Goal: Consume media (video, audio)

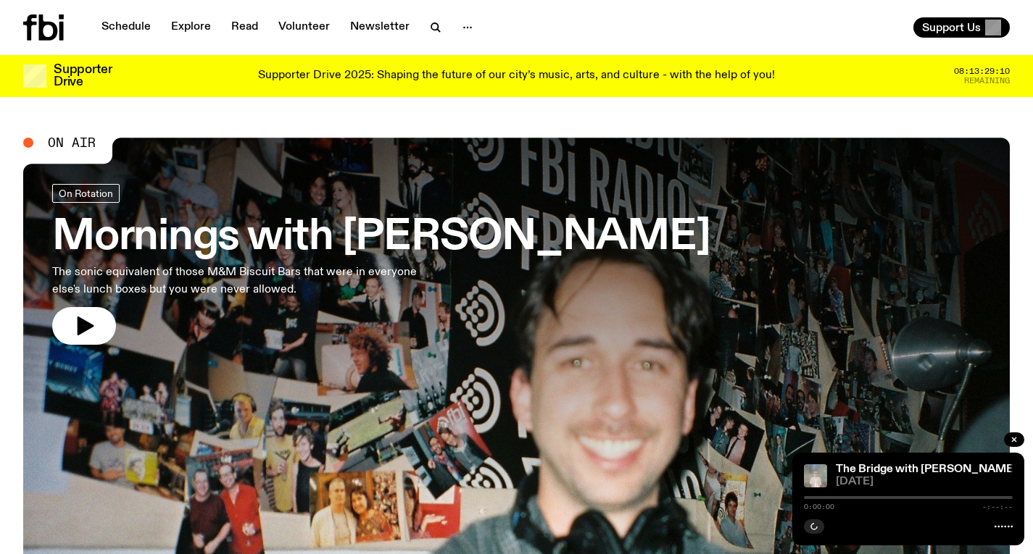
click at [505, 230] on h3 "Mornings with [PERSON_NAME]" at bounding box center [381, 237] width 658 height 41
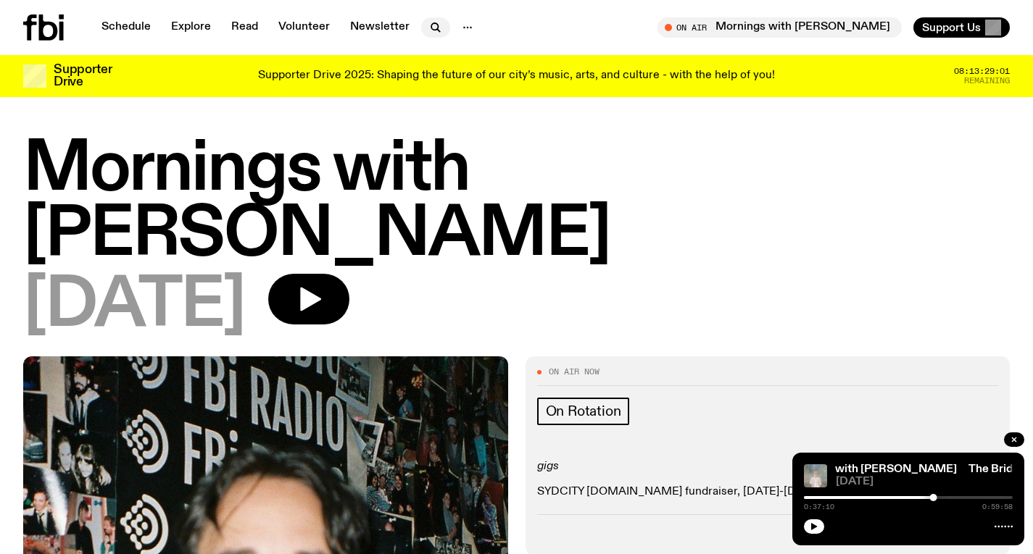
click at [428, 34] on icon "button" at bounding box center [435, 27] width 17 height 17
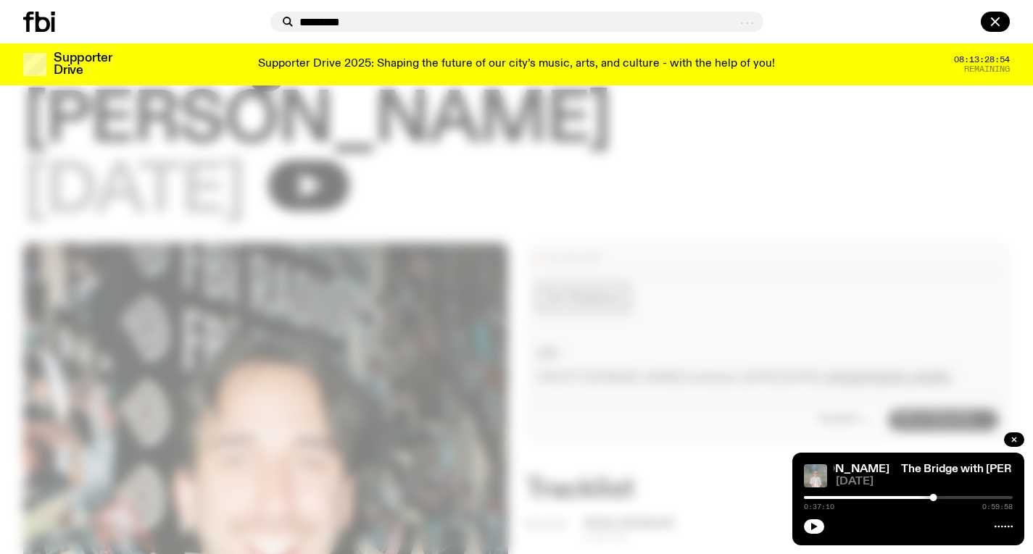
scroll to position [104, 0]
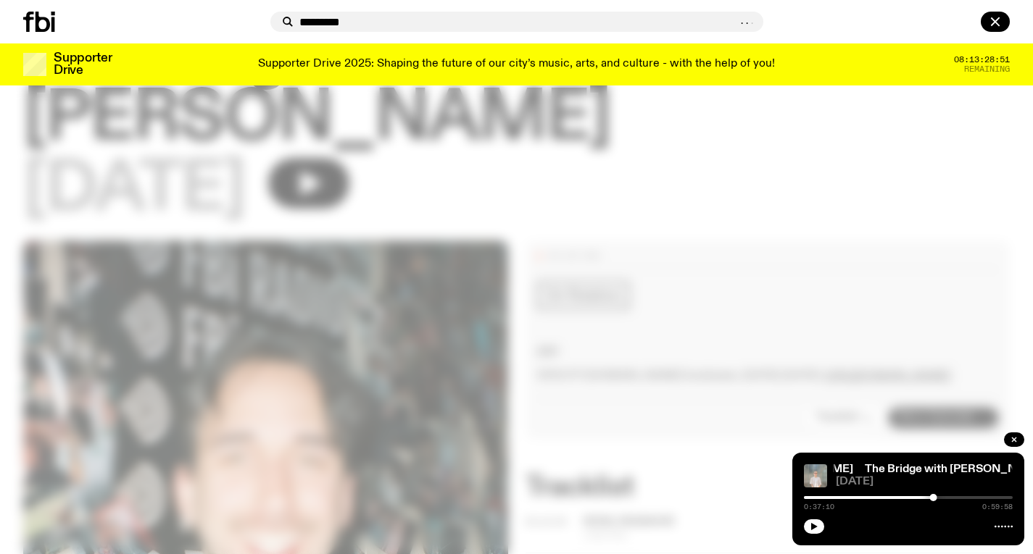
type input "*********"
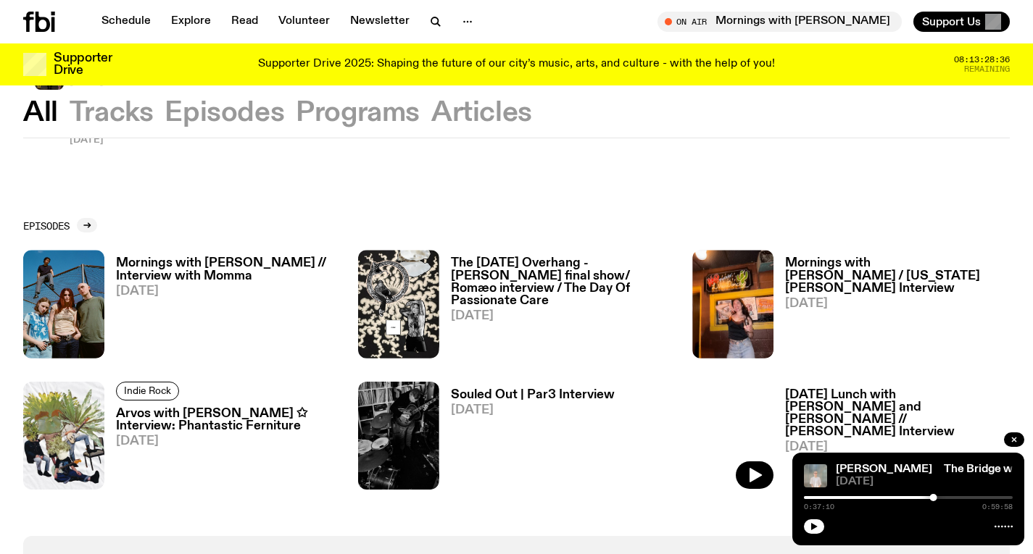
scroll to position [372, 0]
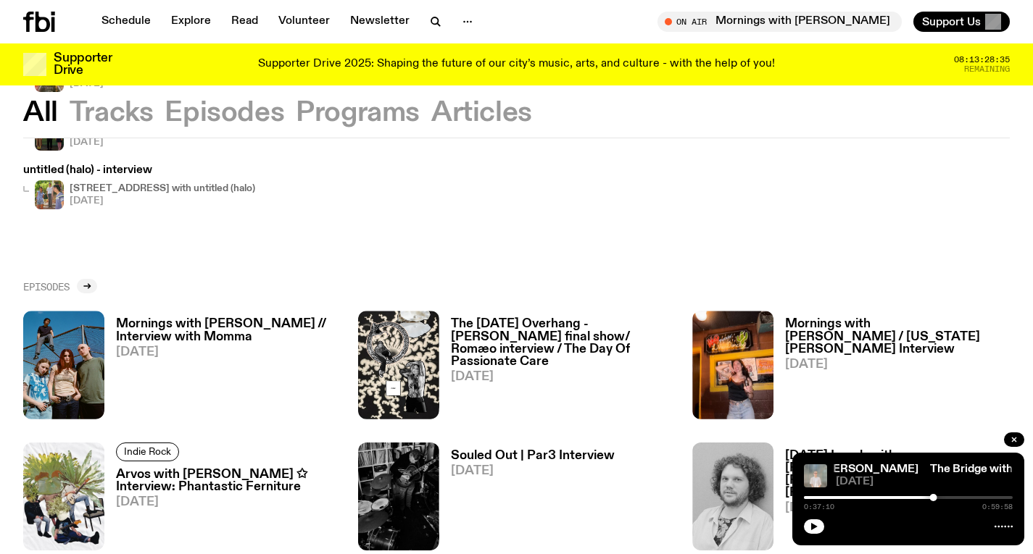
click at [72, 291] on link "Episodes" at bounding box center [60, 286] width 74 height 14
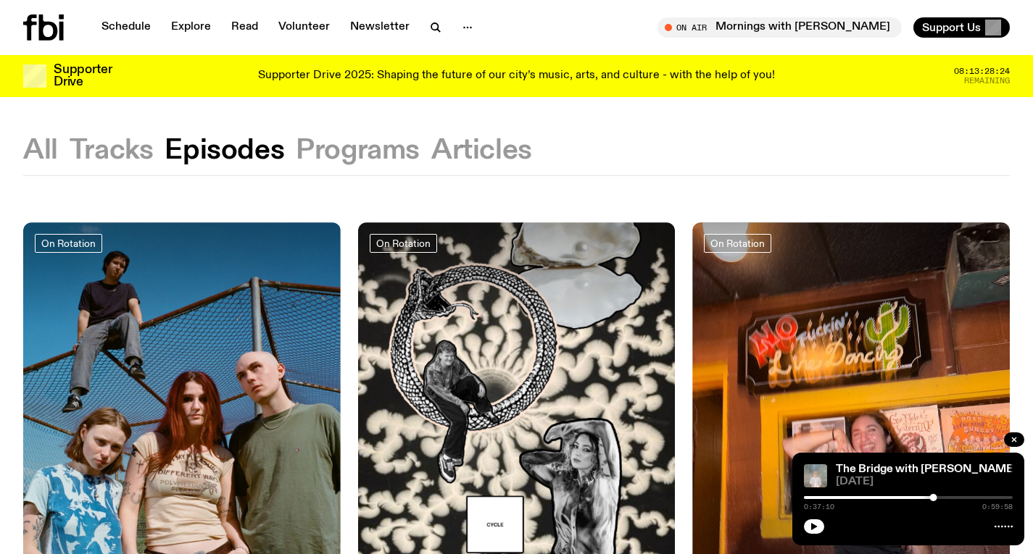
click at [51, 27] on icon at bounding box center [43, 27] width 41 height 26
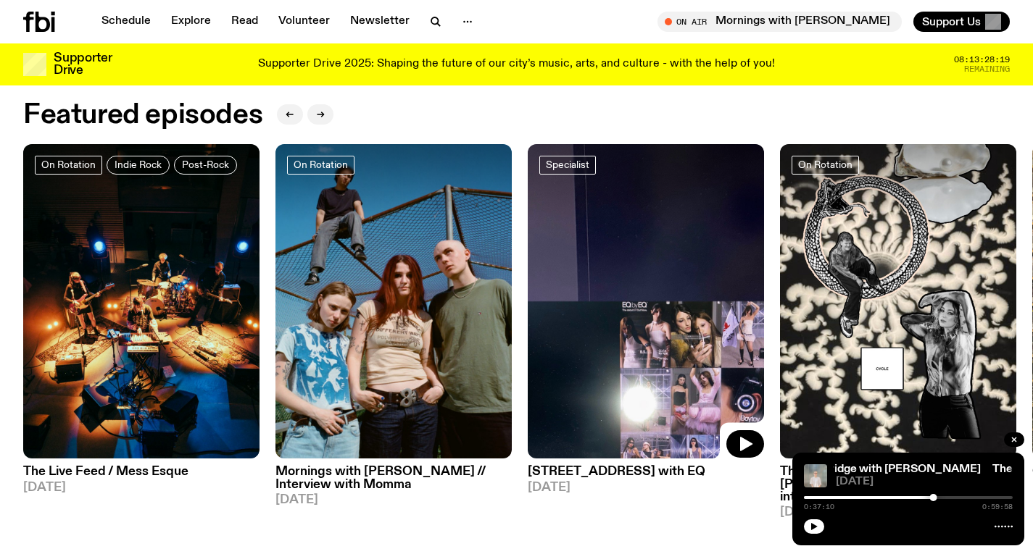
scroll to position [662, 0]
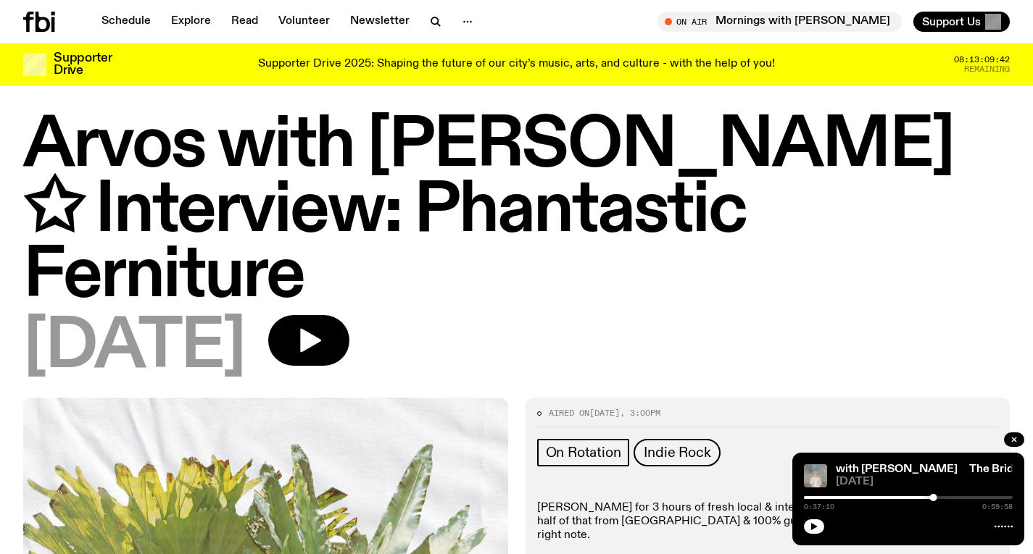
scroll to position [15, 0]
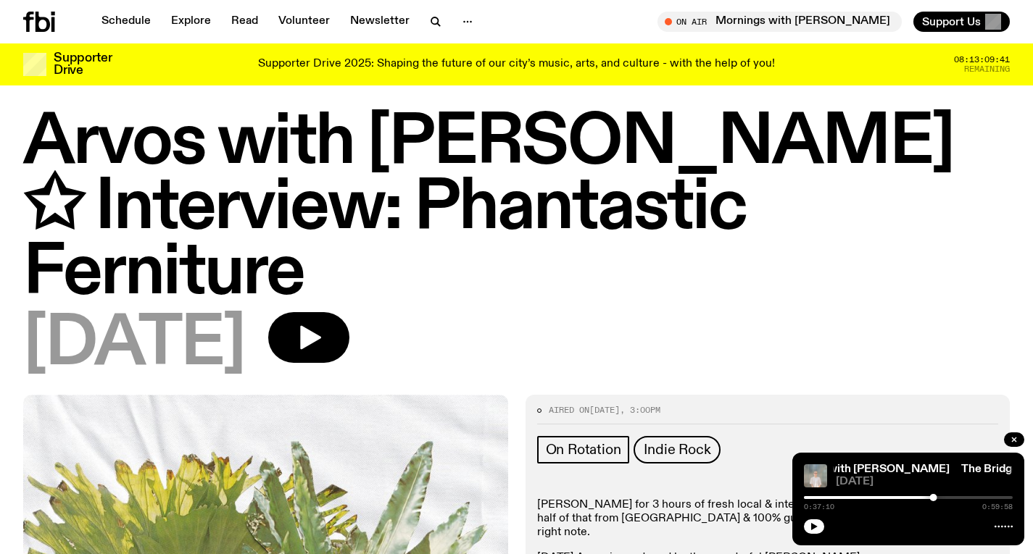
click at [51, 22] on icon at bounding box center [39, 22] width 32 height 20
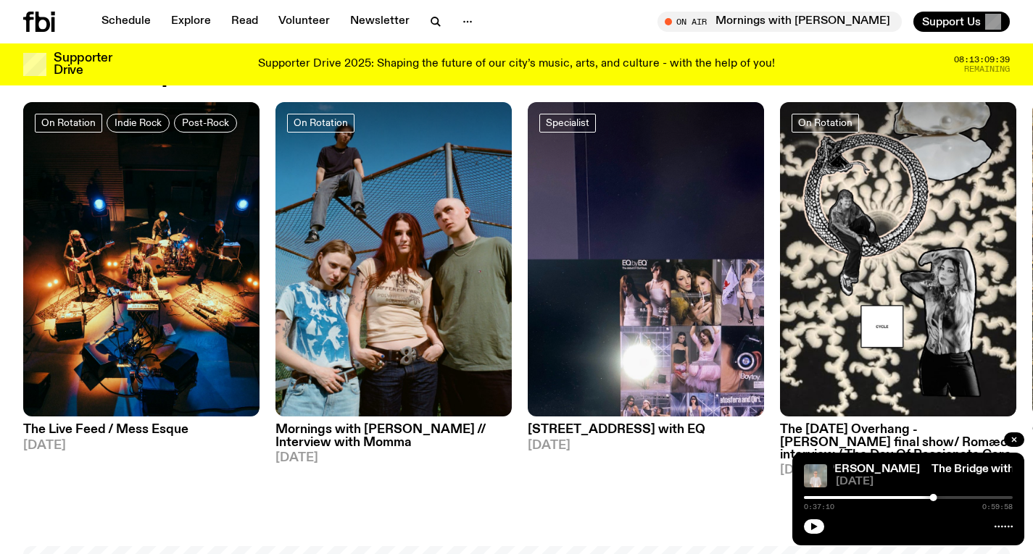
scroll to position [687, 0]
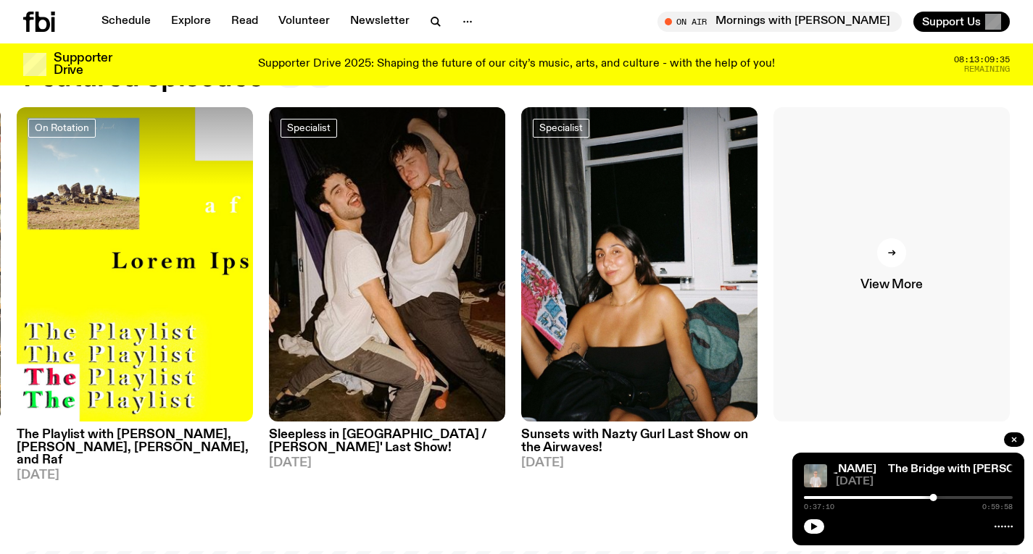
click at [855, 257] on link "View More" at bounding box center [891, 264] width 236 height 315
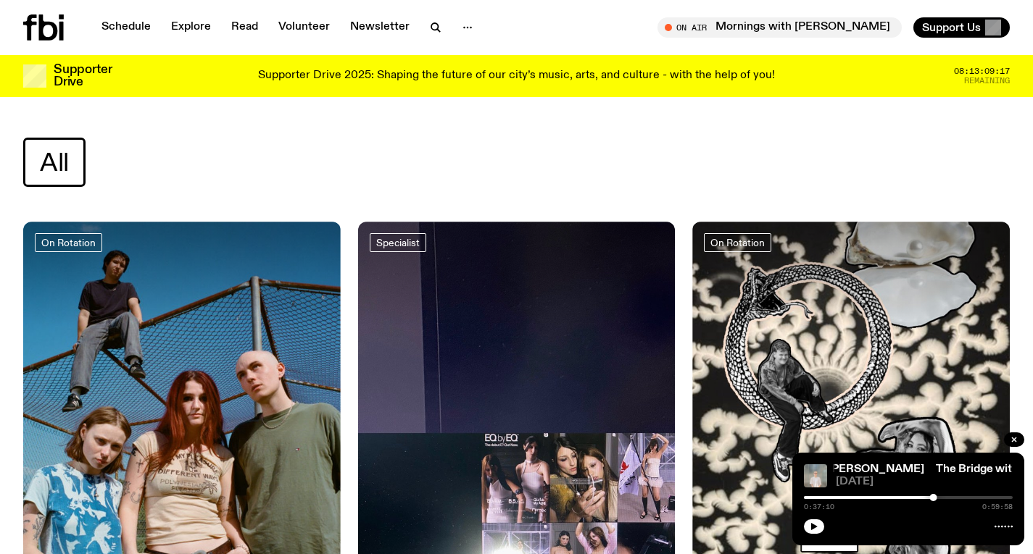
click at [54, 23] on icon at bounding box center [43, 27] width 41 height 26
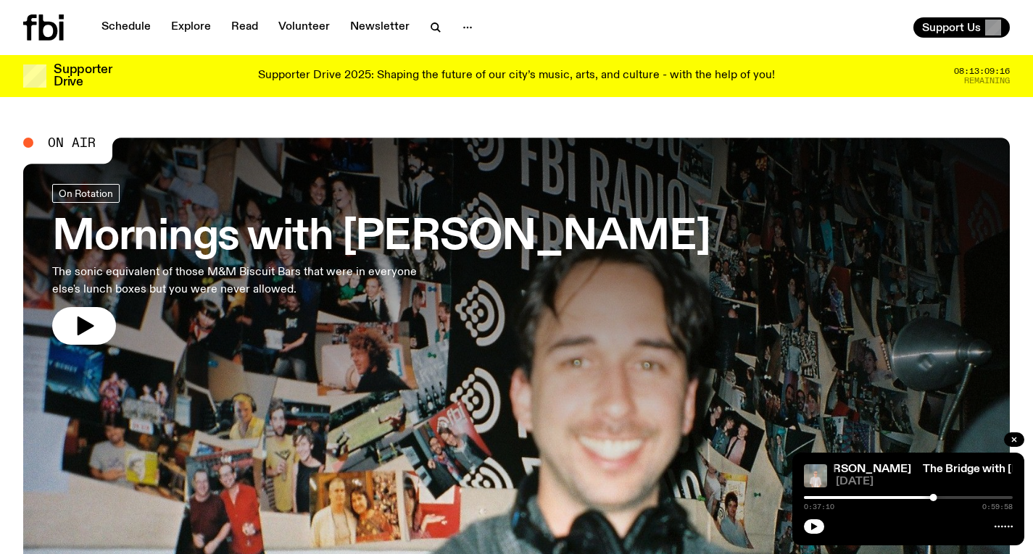
click at [428, 269] on link "Mornings with Ben Hansen The sonic equivalent of those M&M Biscuit Bars that we…" at bounding box center [381, 264] width 658 height 161
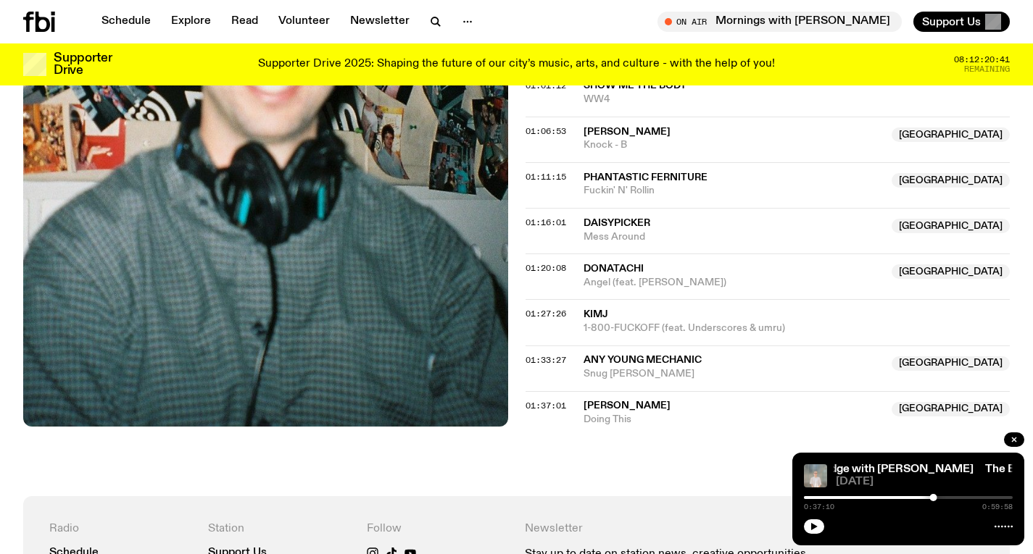
scroll to position [1032, 0]
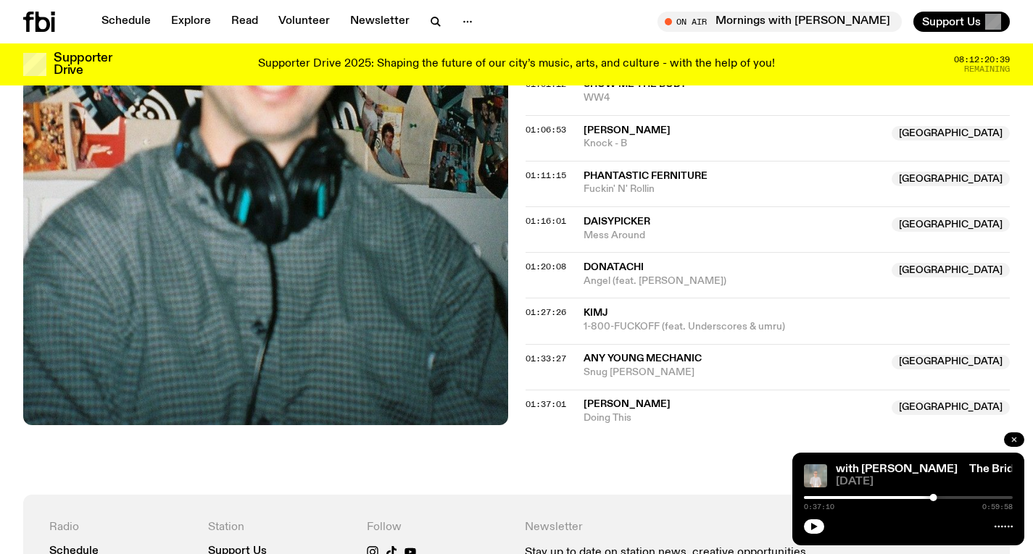
click at [1013, 444] on icon "button" at bounding box center [1014, 440] width 9 height 9
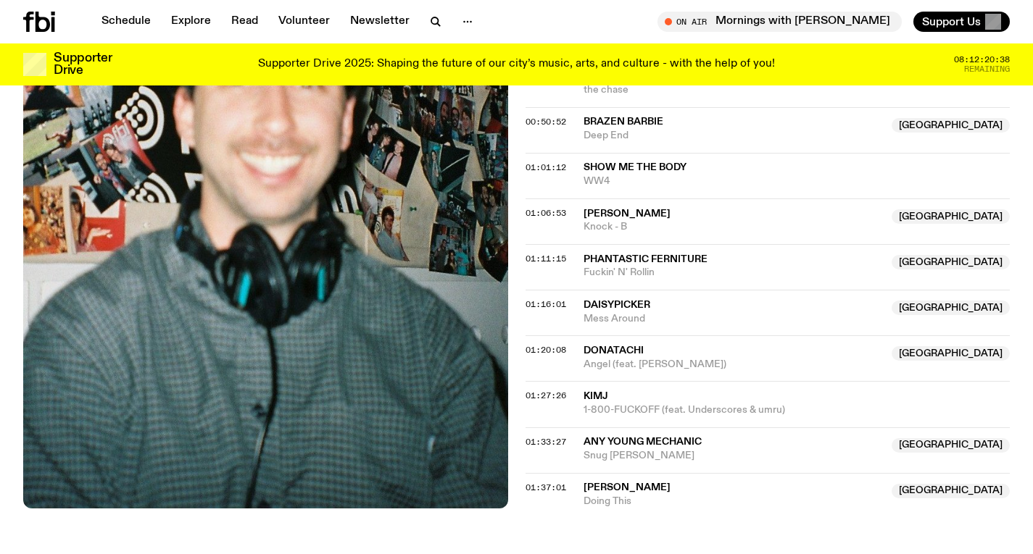
scroll to position [697, 0]
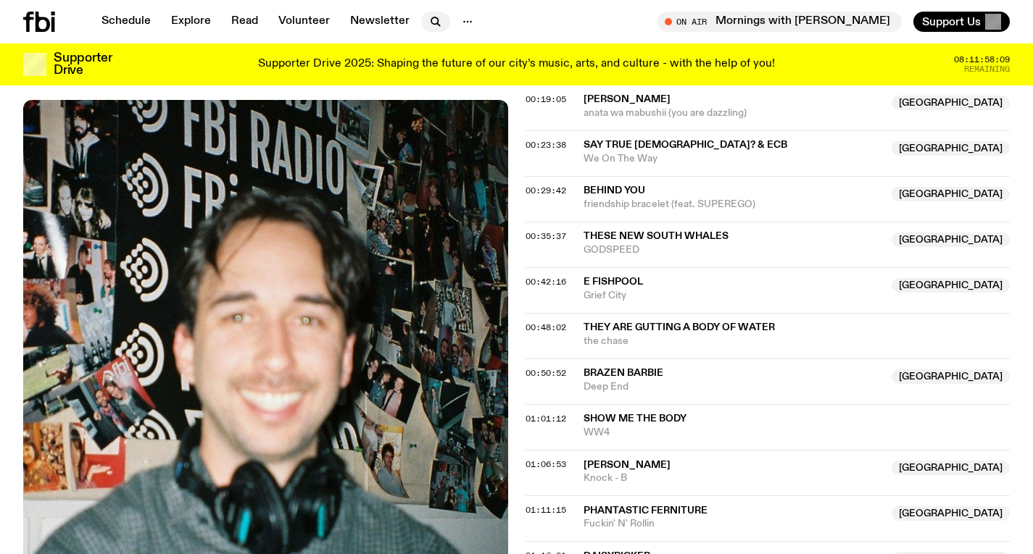
click at [431, 22] on icon "button" at bounding box center [434, 20] width 7 height 7
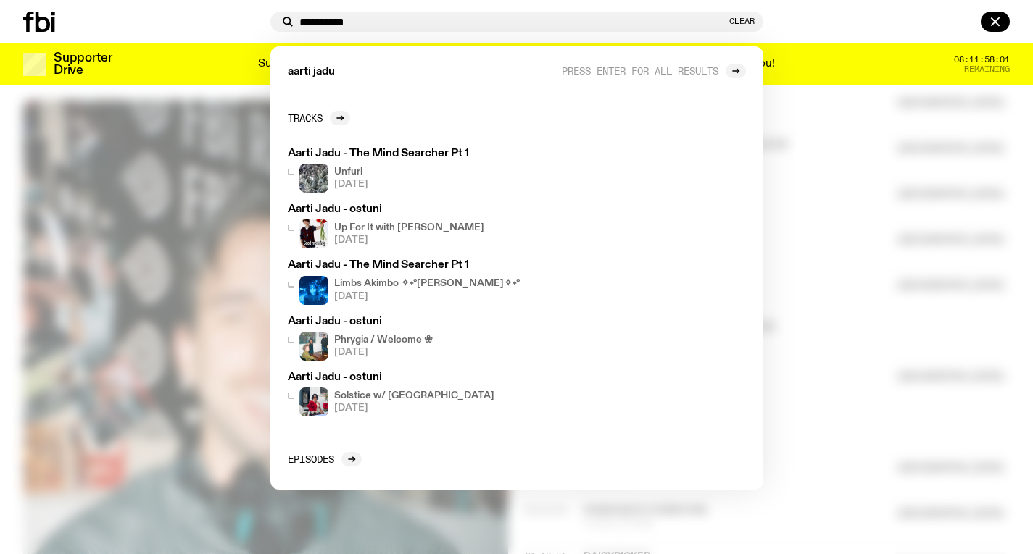
type input "**********"
click at [823, 311] on div at bounding box center [516, 277] width 1033 height 554
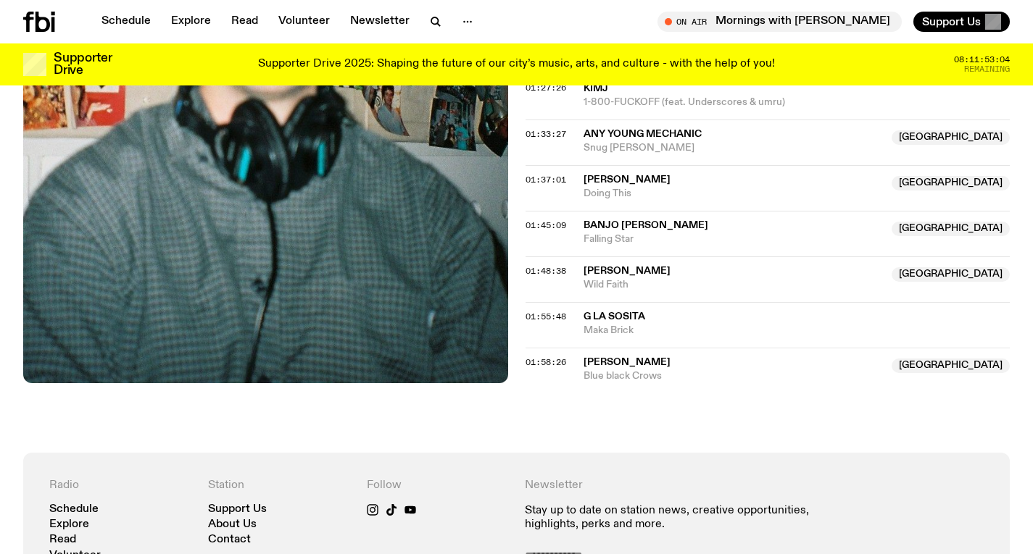
scroll to position [1273, 0]
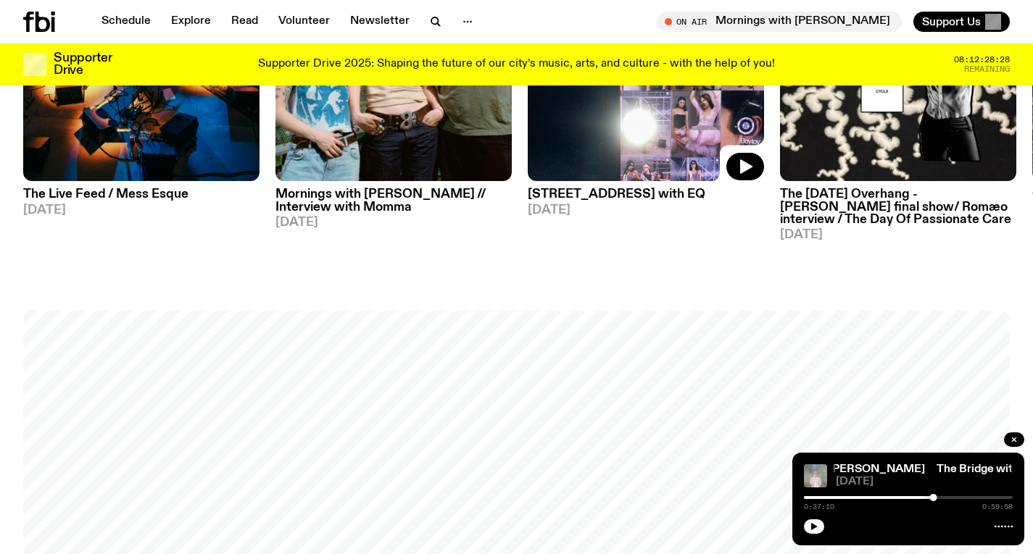
scroll to position [967, 0]
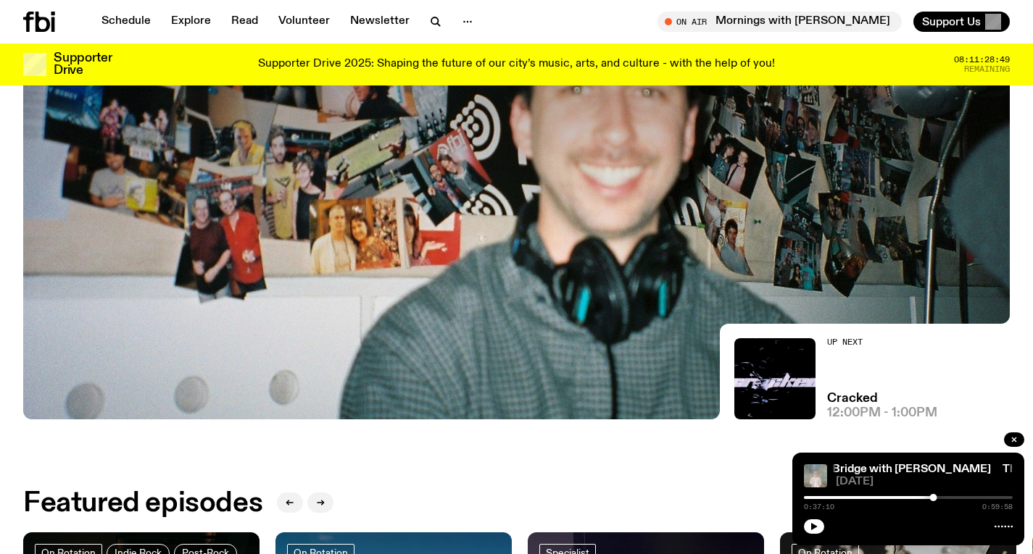
scroll to position [589, 0]
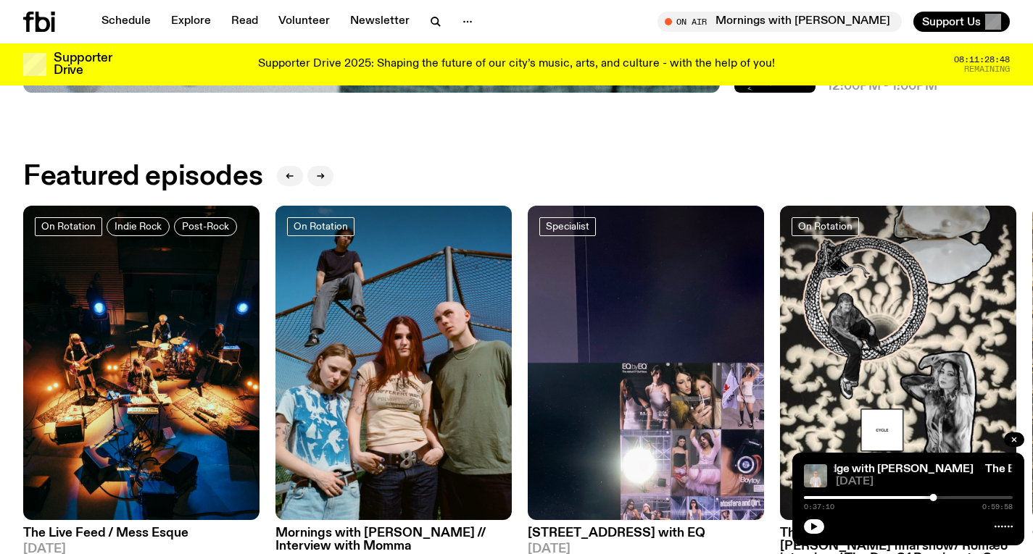
click at [42, 20] on icon at bounding box center [39, 22] width 32 height 20
